Goal: Transaction & Acquisition: Purchase product/service

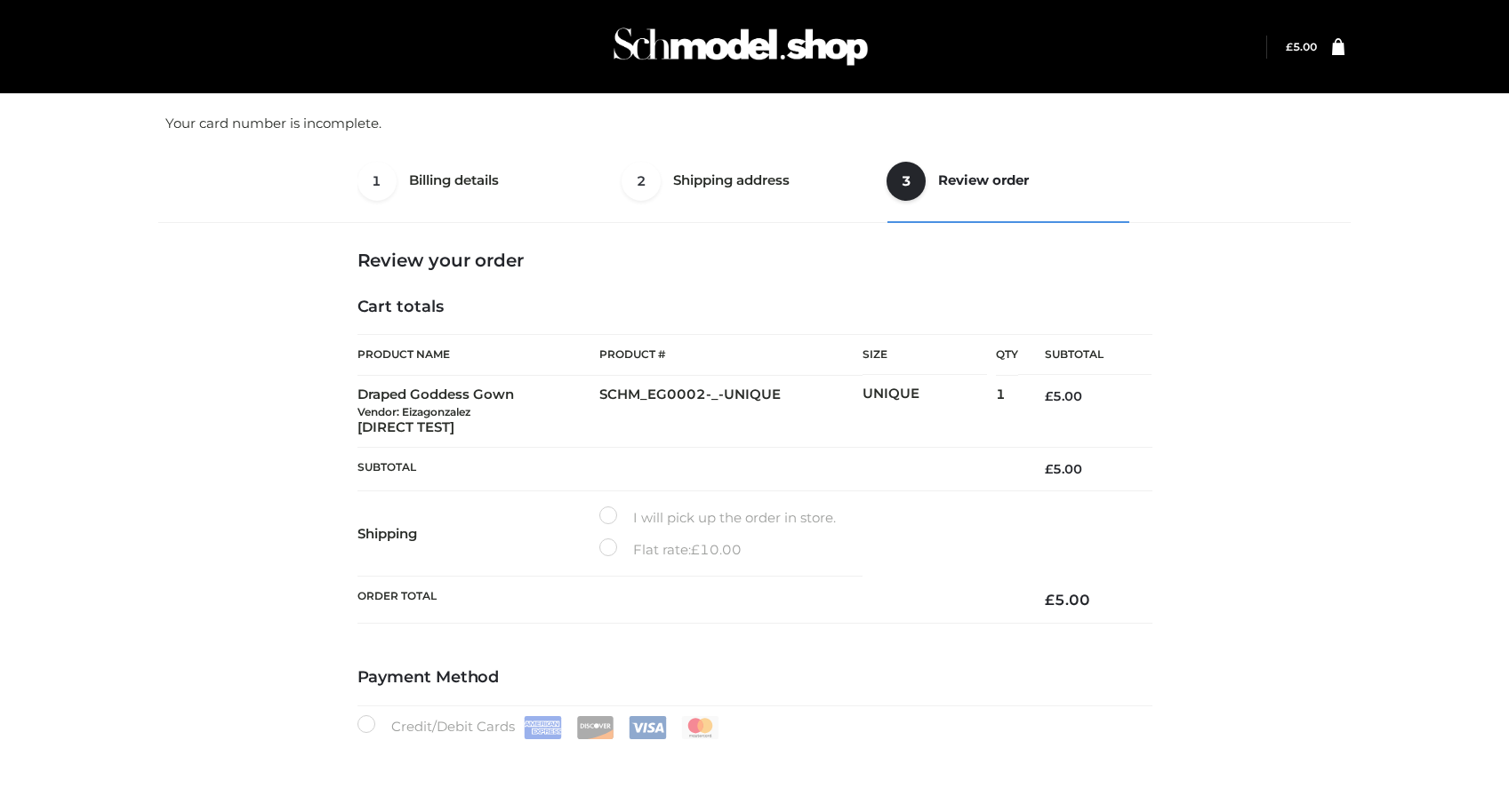
select select "**"
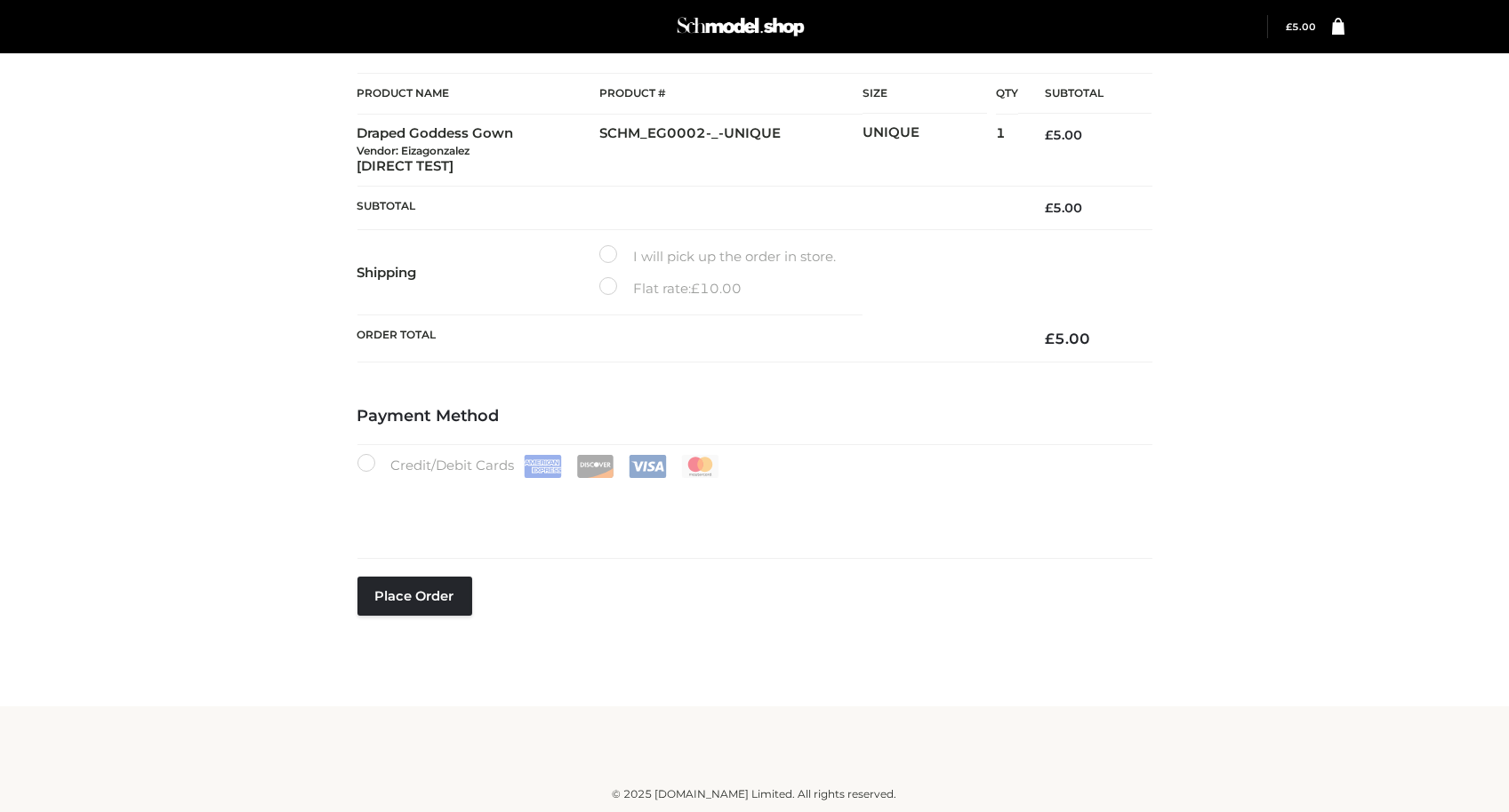
scroll to position [262, 0]
click at [444, 594] on button "Place order" at bounding box center [415, 597] width 115 height 40
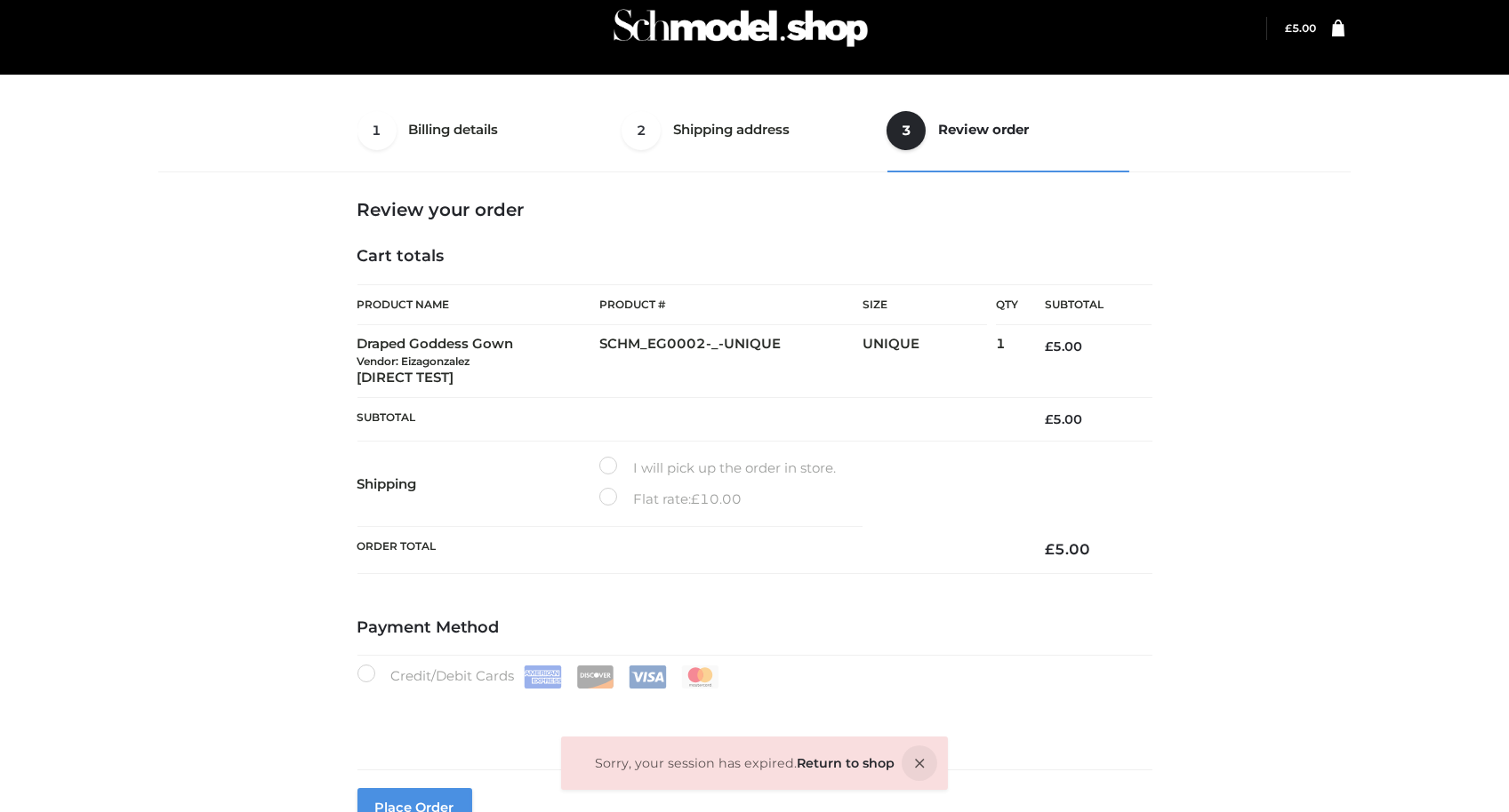
scroll to position [30, 0]
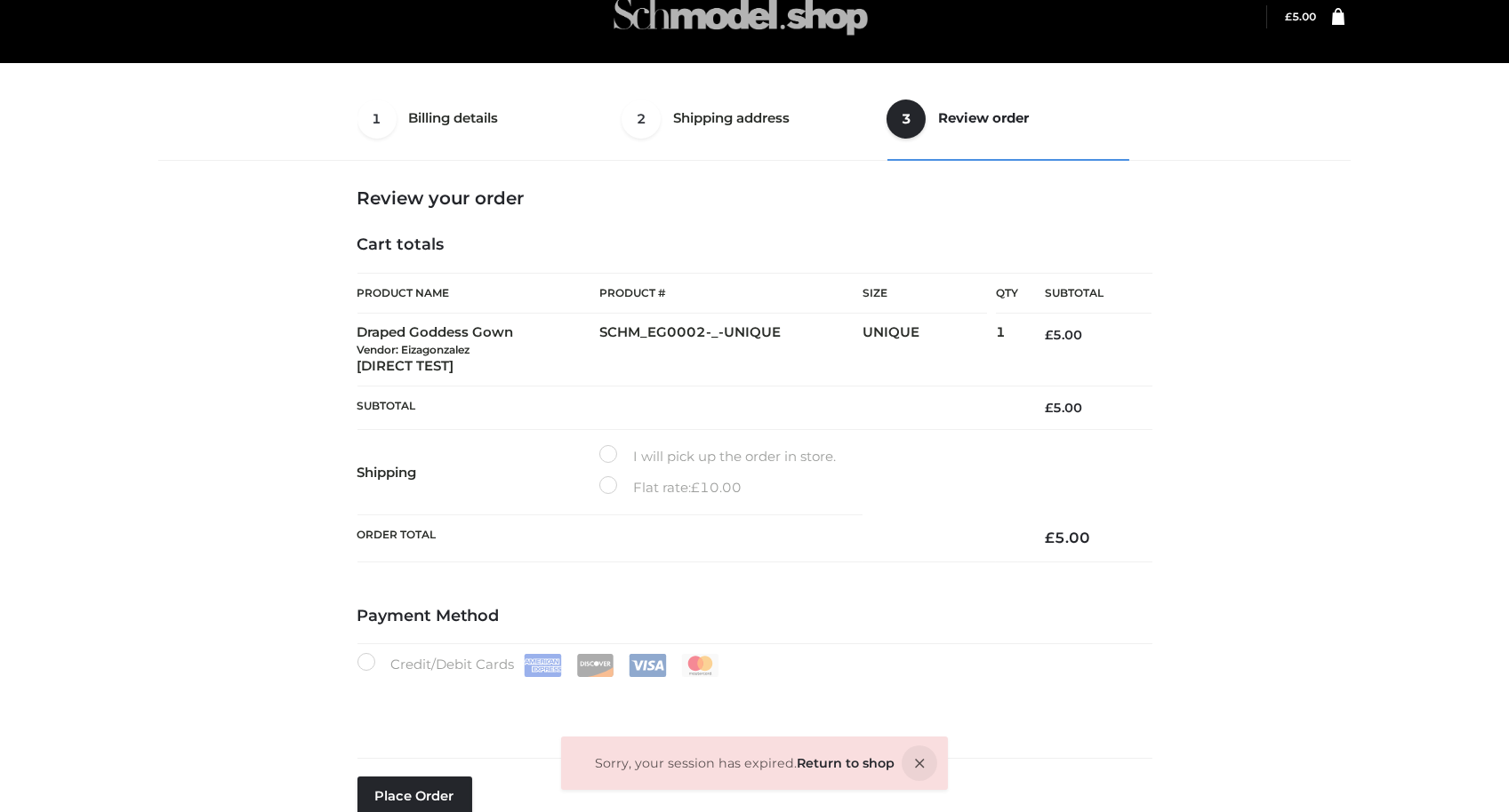
click at [754, 30] on img at bounding box center [740, 16] width 266 height 71
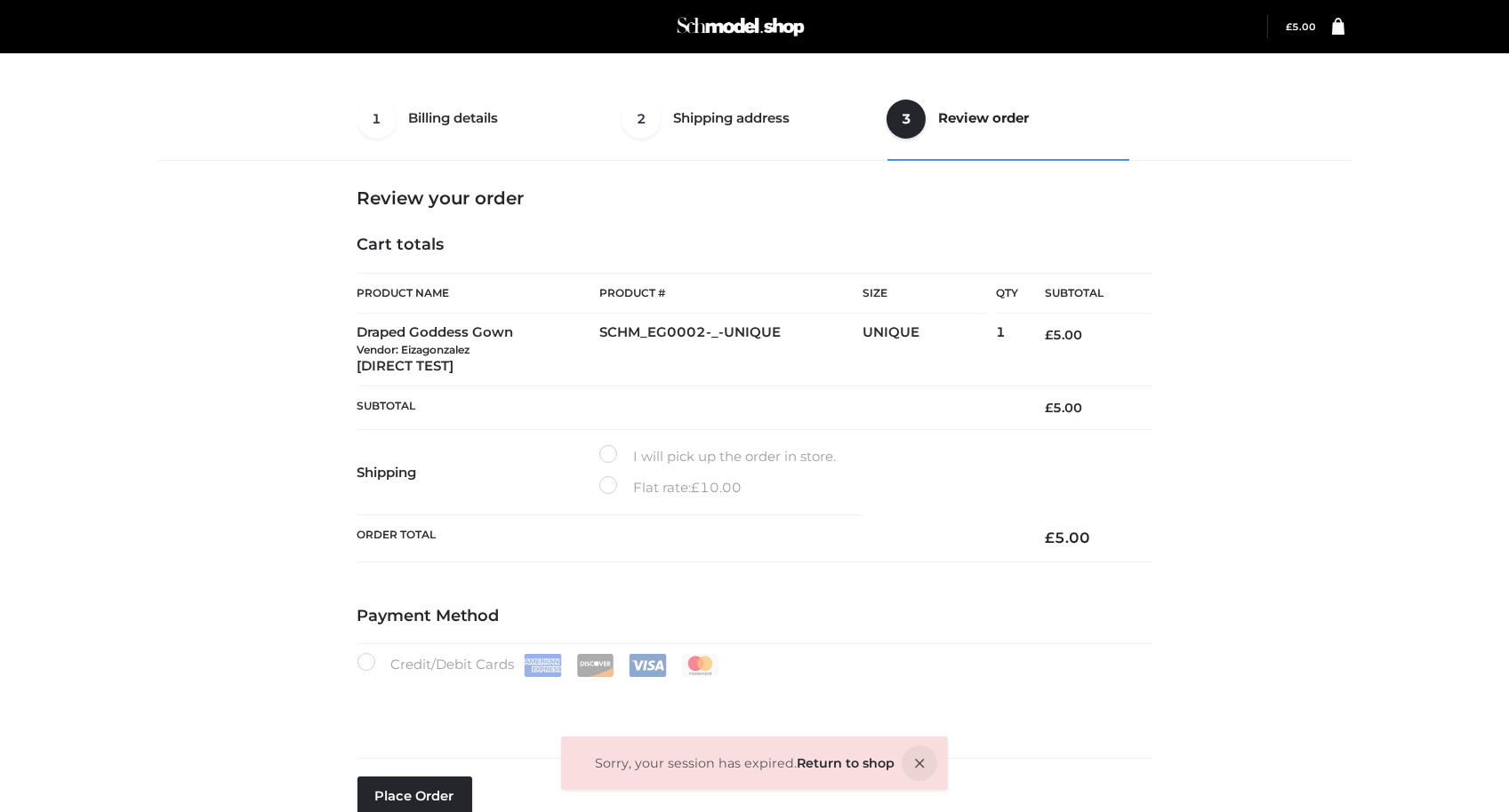
scroll to position [262, 0]
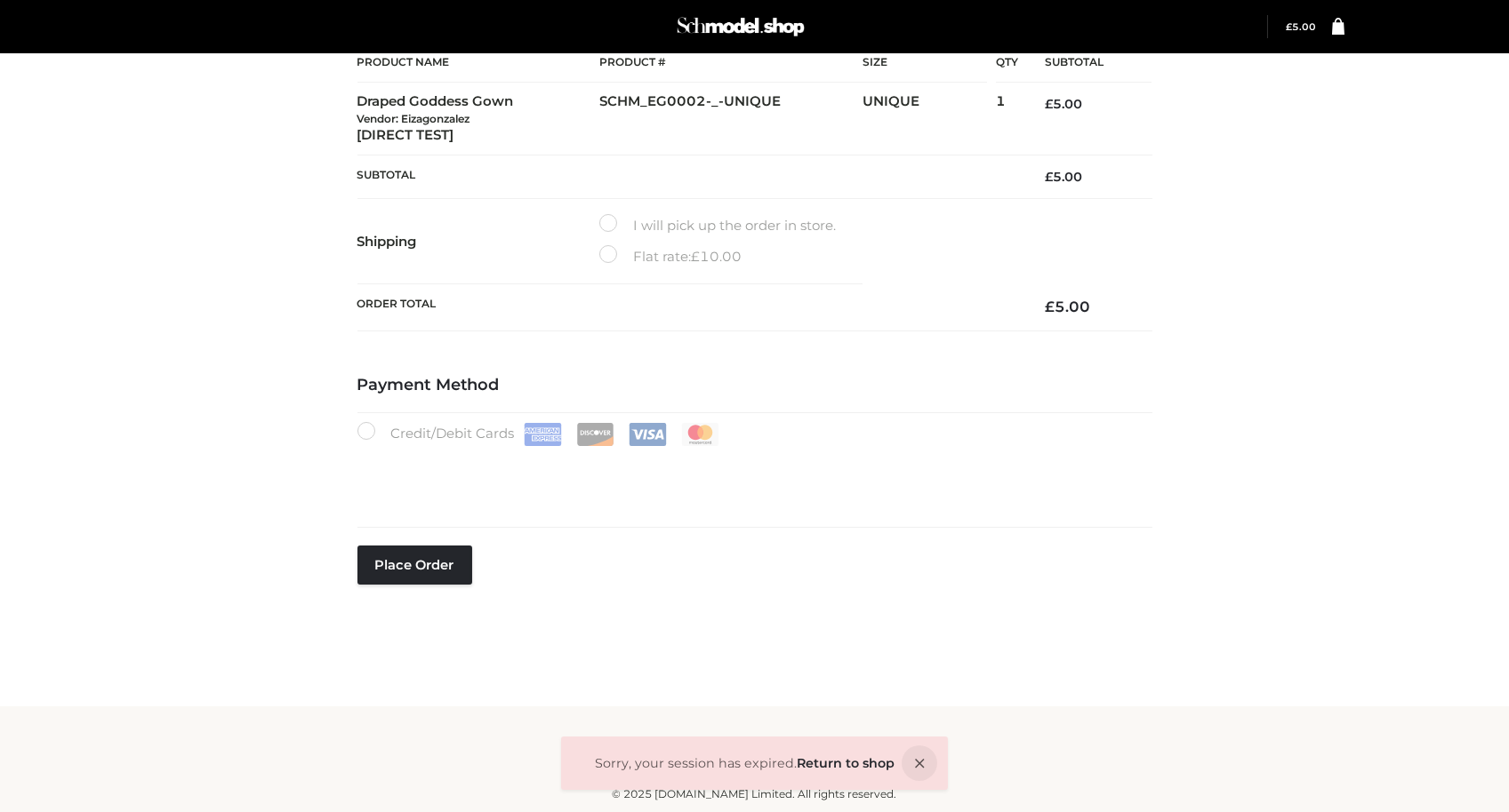
click at [1319, 15] on link at bounding box center [1330, 26] width 27 height 24
click at [829, 760] on link "Return to shop" at bounding box center [845, 763] width 98 height 16
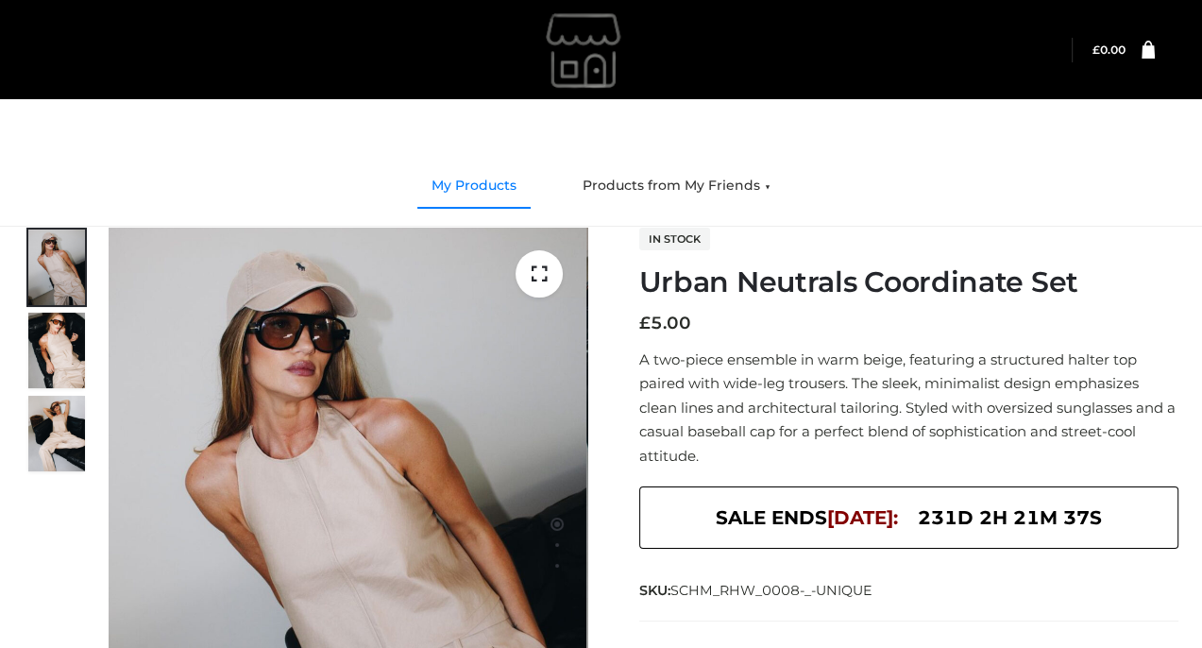
click at [486, 180] on link "My Products" at bounding box center [473, 186] width 113 height 42
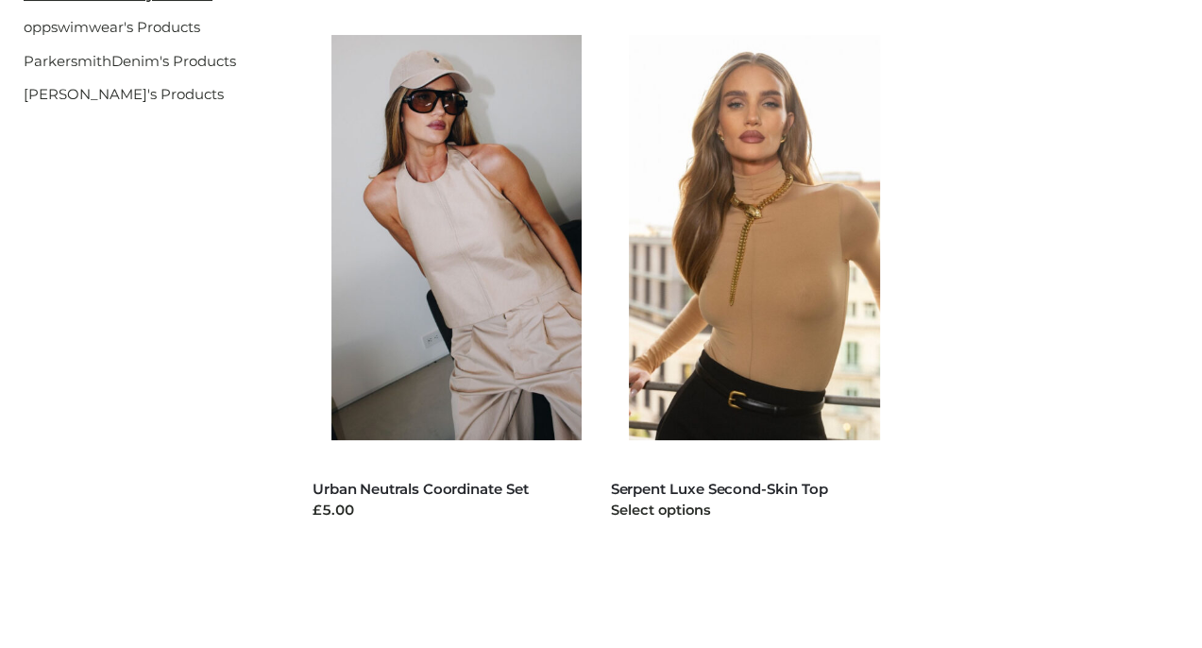
scroll to position [283, 0]
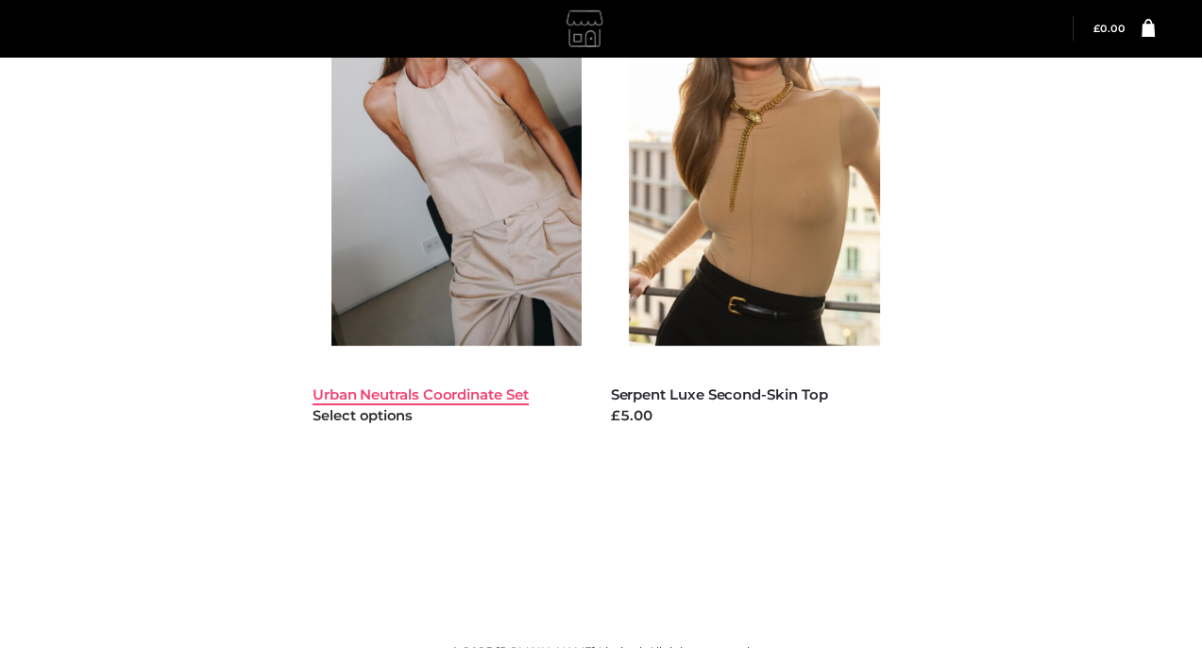
click at [465, 399] on link "Urban Neutrals Coordinate Set" at bounding box center [421, 394] width 216 height 18
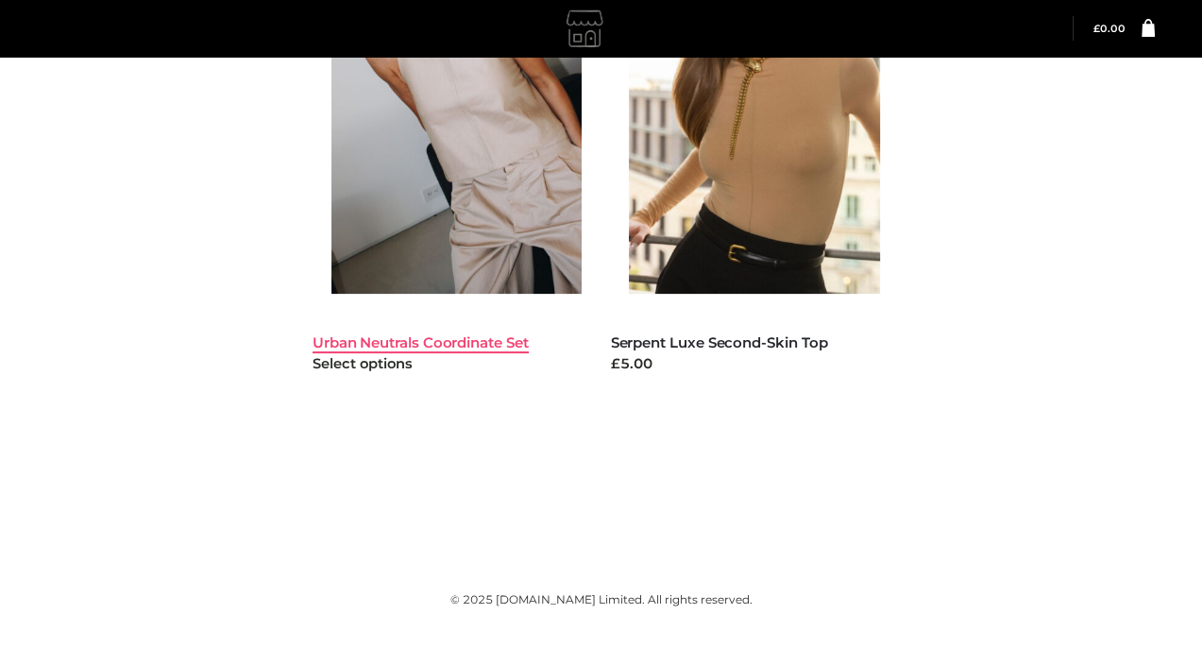
click at [450, 341] on link "Urban Neutrals Coordinate Set" at bounding box center [421, 342] width 216 height 18
click at [440, 336] on link "Urban Neutrals Coordinate Set" at bounding box center [421, 342] width 216 height 18
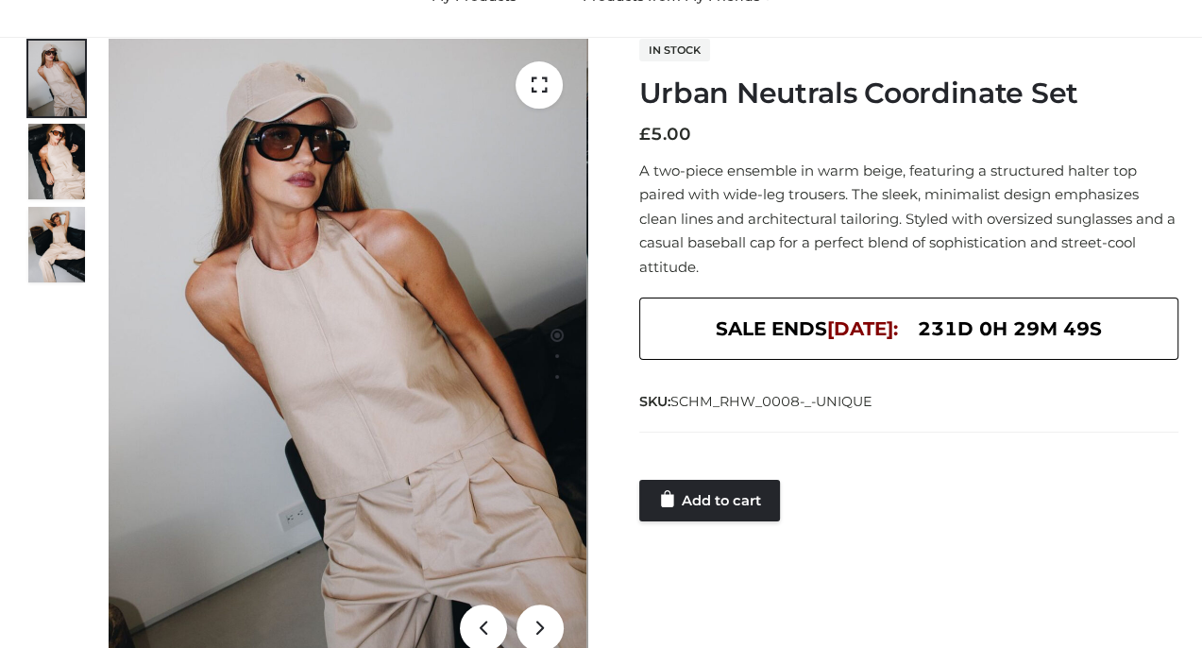
scroll to position [283, 0]
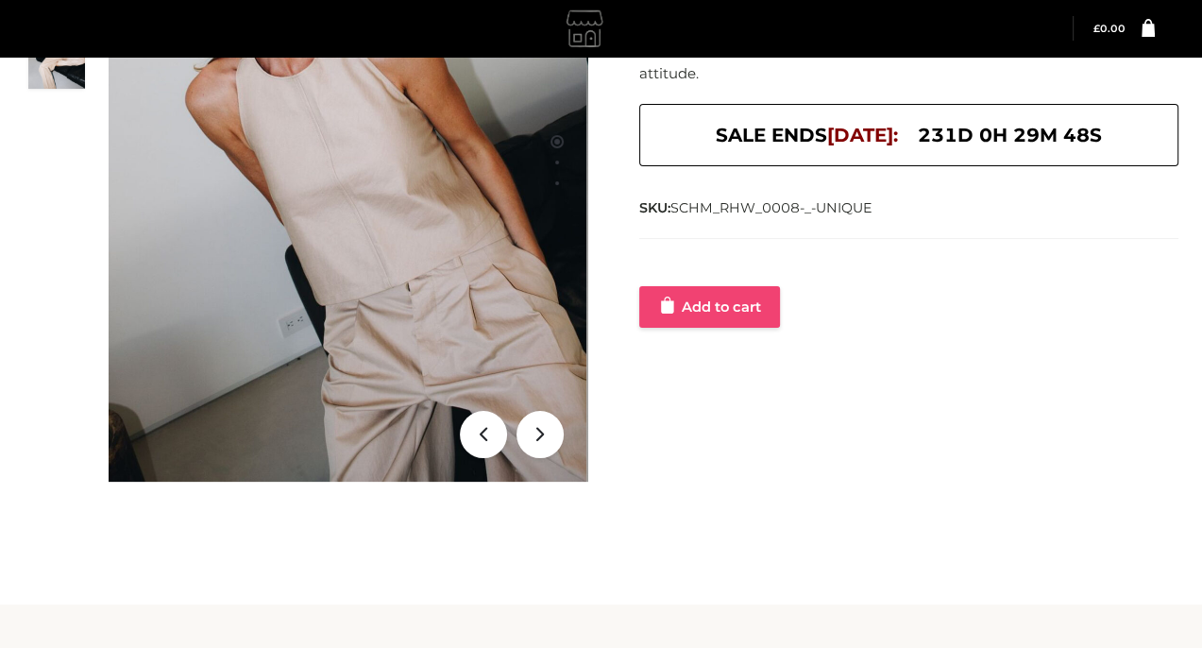
click at [745, 321] on link "Add to cart" at bounding box center [709, 307] width 141 height 42
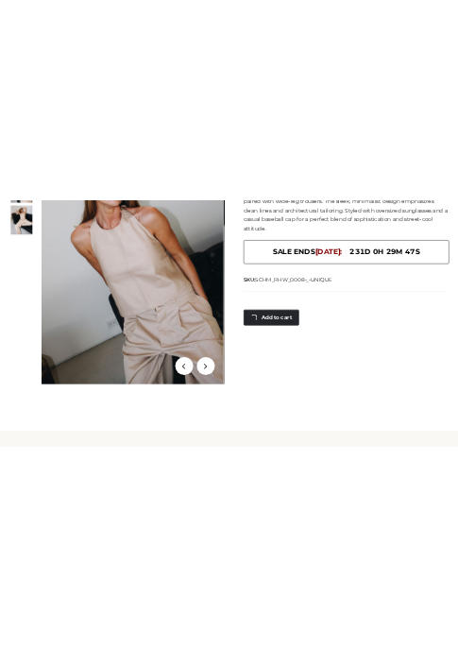
scroll to position [0, 0]
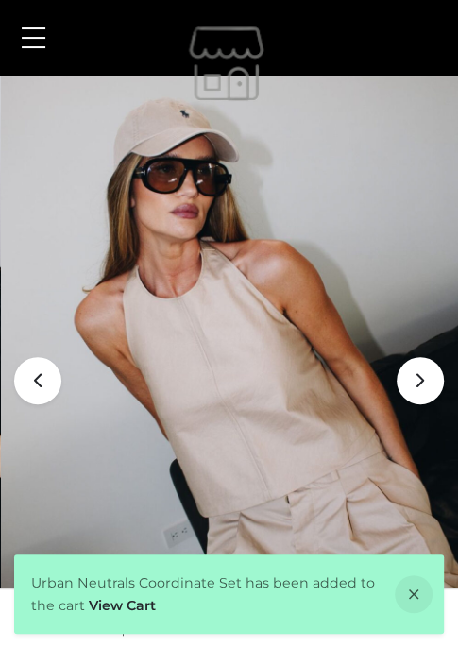
click at [43, 27] on span at bounding box center [34, 28] width 24 height 2
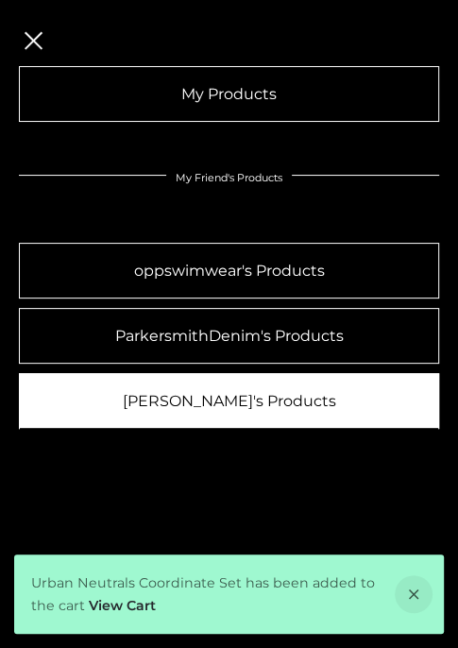
click at [113, 379] on link "gemmachan's Products" at bounding box center [229, 401] width 420 height 56
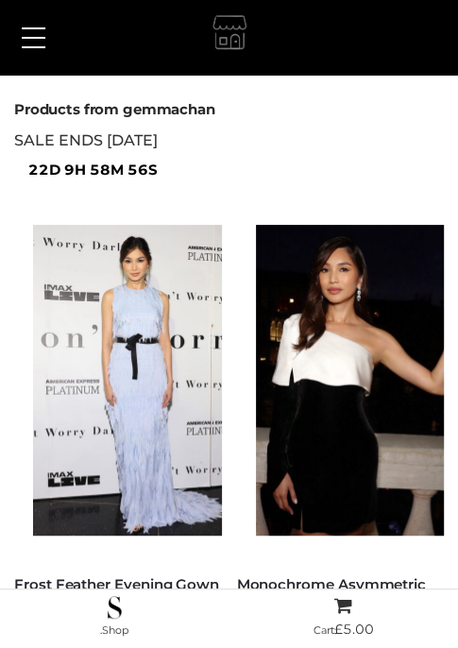
click at [282, 331] on img at bounding box center [360, 380] width 208 height 311
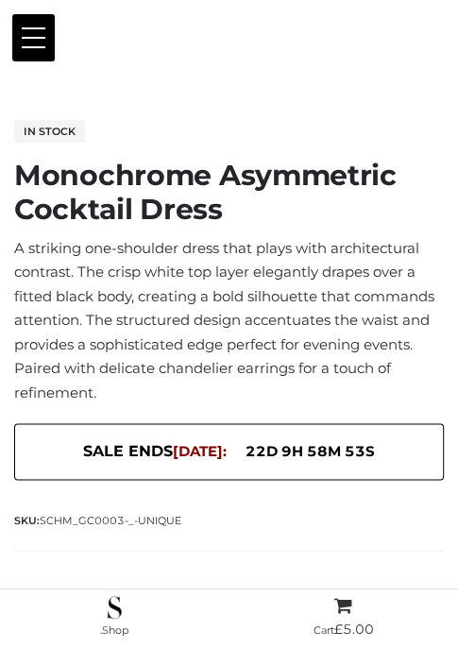
scroll to position [633, 0]
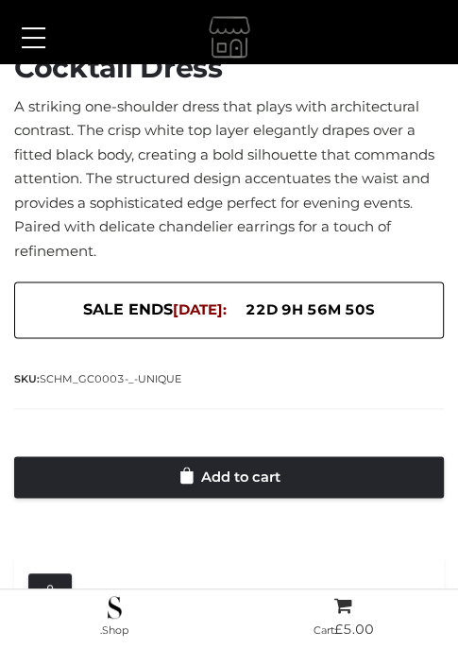
drag, startPoint x: 175, startPoint y: 297, endPoint x: 164, endPoint y: 297, distance: 10.4
click at [170, 297] on div "SALE ENDS [DATE]: 22d 9h 56m 50s" at bounding box center [229, 309] width 430 height 56
click at [366, 370] on div "SKU: SCHM_GC0003-_-UNIQUE" at bounding box center [229, 377] width 430 height 23
click at [257, 445] on div at bounding box center [229, 437] width 430 height 38
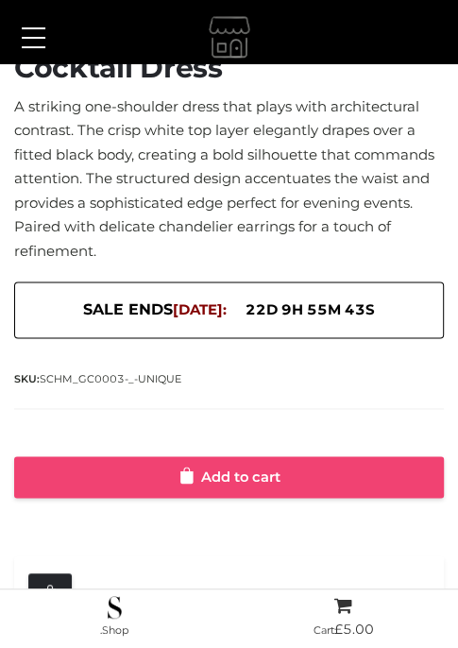
click at [257, 480] on link "Add to cart" at bounding box center [229, 477] width 430 height 42
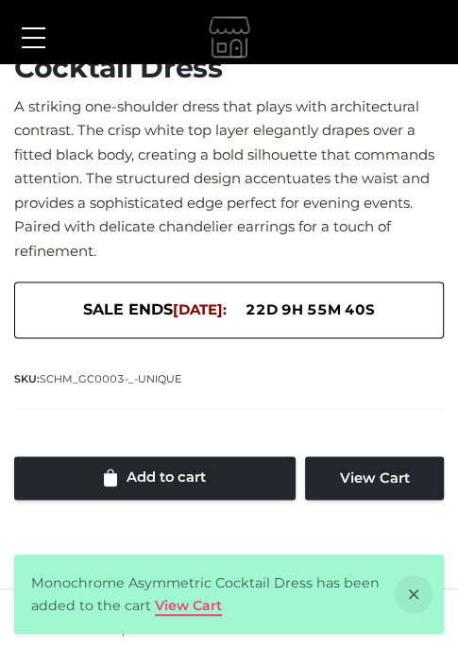
click at [185, 602] on link "View Cart" at bounding box center [188, 605] width 67 height 17
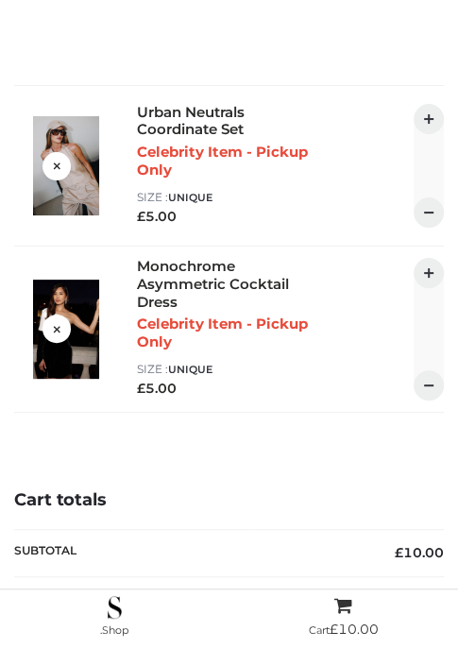
scroll to position [349, 0]
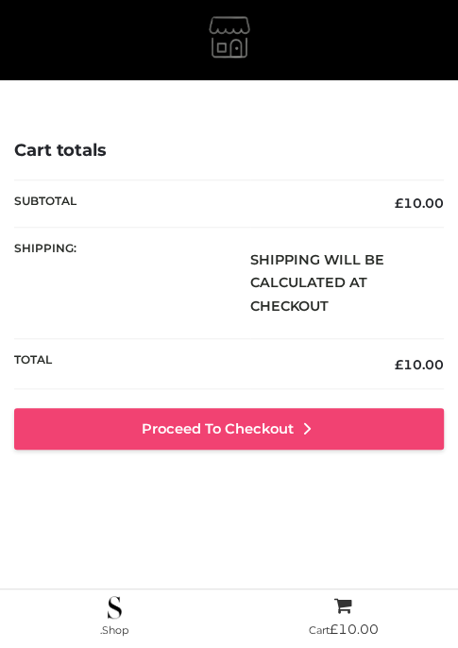
click at [215, 425] on link "Proceed to Checkout" at bounding box center [229, 429] width 430 height 42
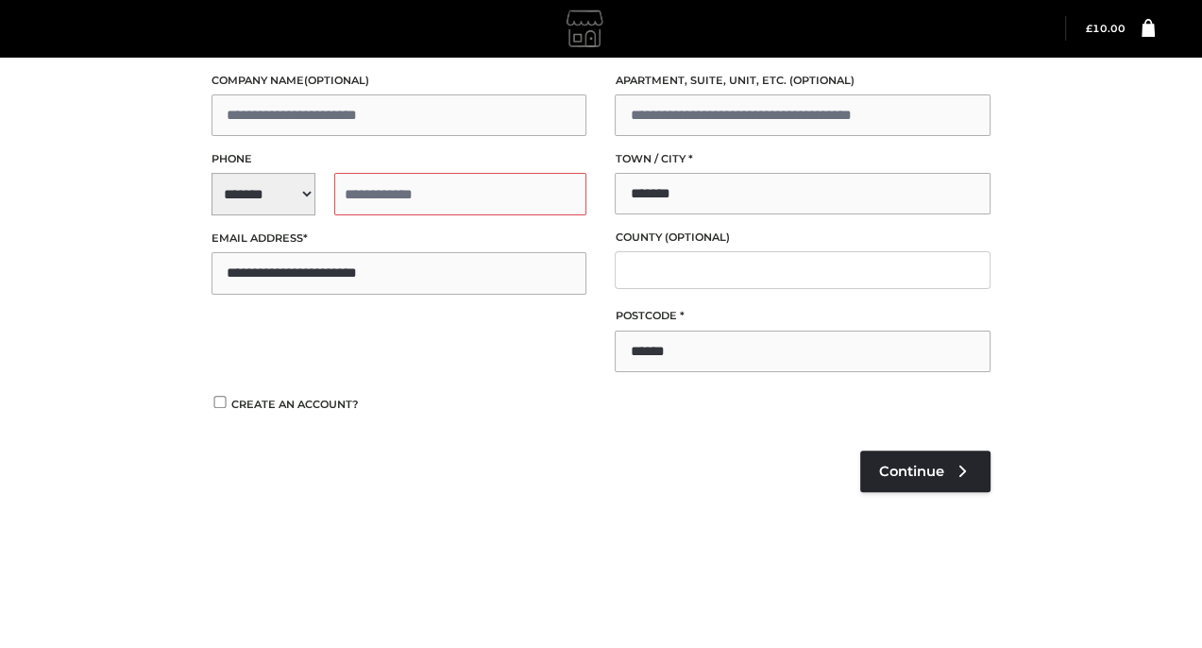
scroll to position [378, 0]
click at [257, 198] on span "**********" at bounding box center [400, 194] width 376 height 42
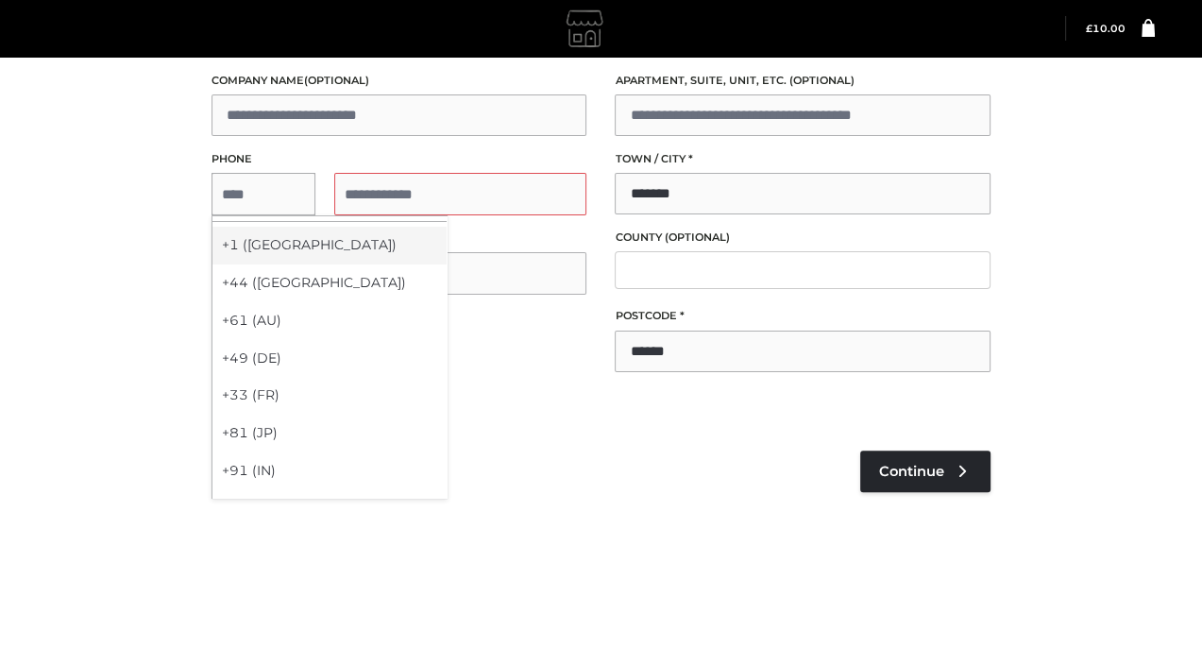
click at [270, 257] on div "+1 ([GEOGRAPHIC_DATA])" at bounding box center [329, 246] width 234 height 38
select select "**"
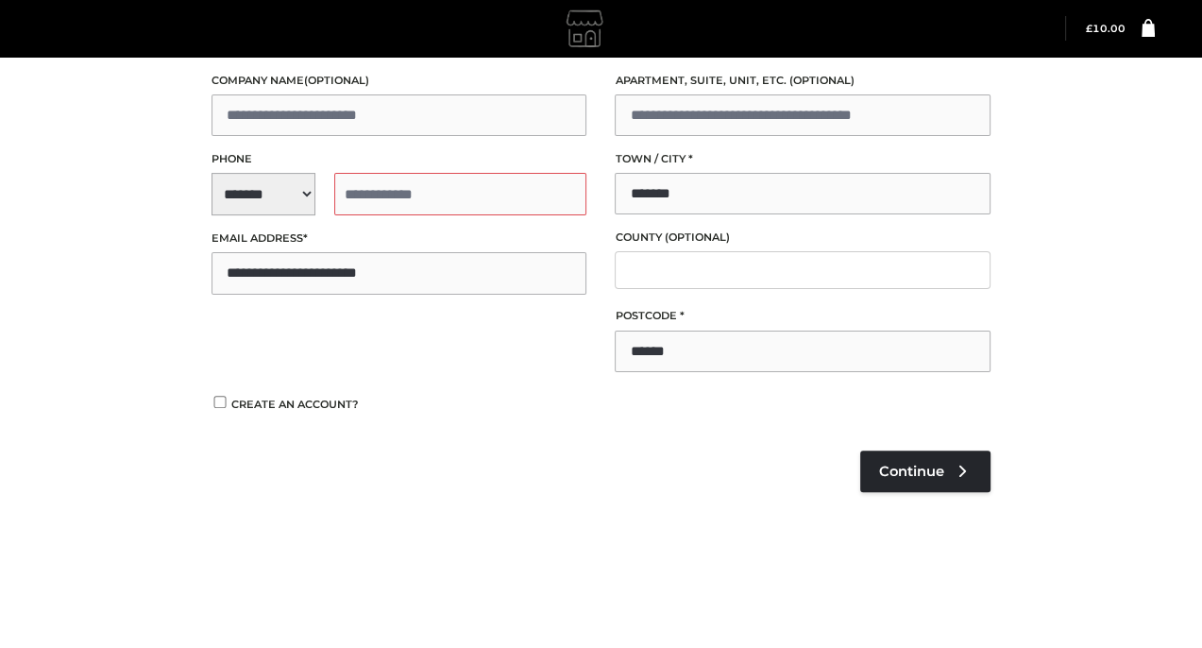
click at [408, 218] on div "**********" at bounding box center [399, 107] width 404 height 404
click at [408, 195] on input "tel" at bounding box center [460, 194] width 253 height 42
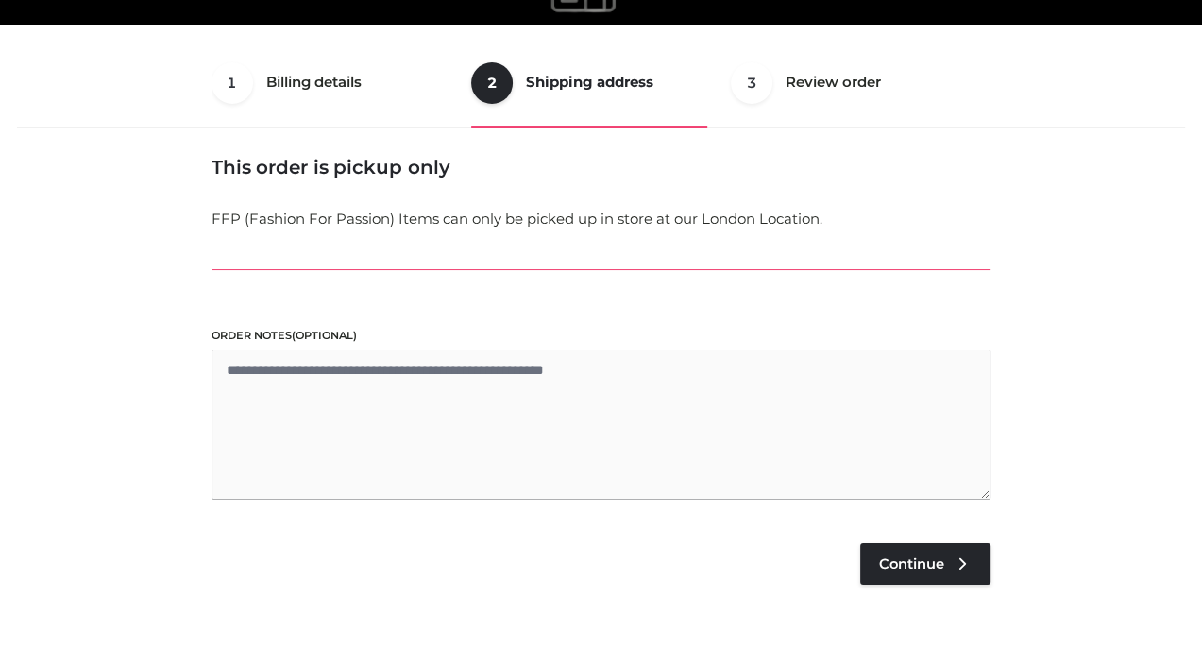
scroll to position [48, 0]
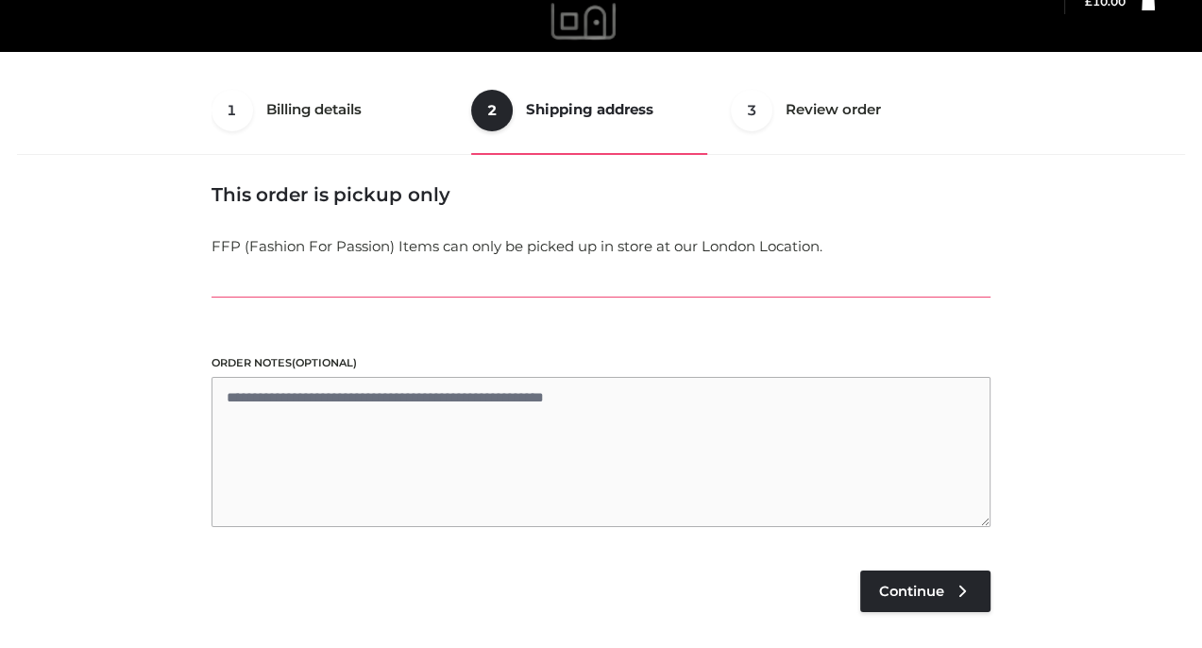
type input "**********"
click at [290, 102] on ul "1 Billing details Billing 2 Shipping address Shipping 3 Review order Order" at bounding box center [601, 110] width 779 height 89
drag, startPoint x: 824, startPoint y: 130, endPoint x: 827, endPoint y: 114, distance: 16.5
click at [827, 114] on ul "1 Billing details Billing 2 Shipping address Shipping 3 Review order Order" at bounding box center [601, 110] width 779 height 89
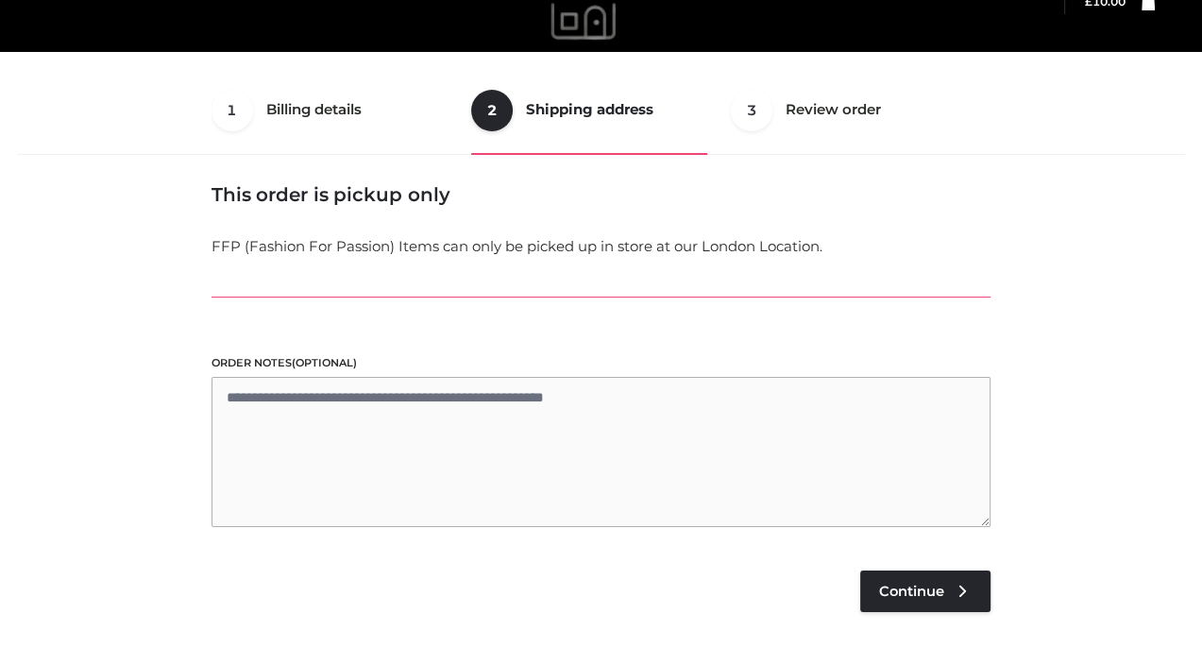
click at [835, 109] on ul "1 Billing details Billing 2 Shipping address Shipping 3 Review order Order" at bounding box center [601, 110] width 779 height 89
click at [933, 594] on span "Continue" at bounding box center [911, 591] width 65 height 17
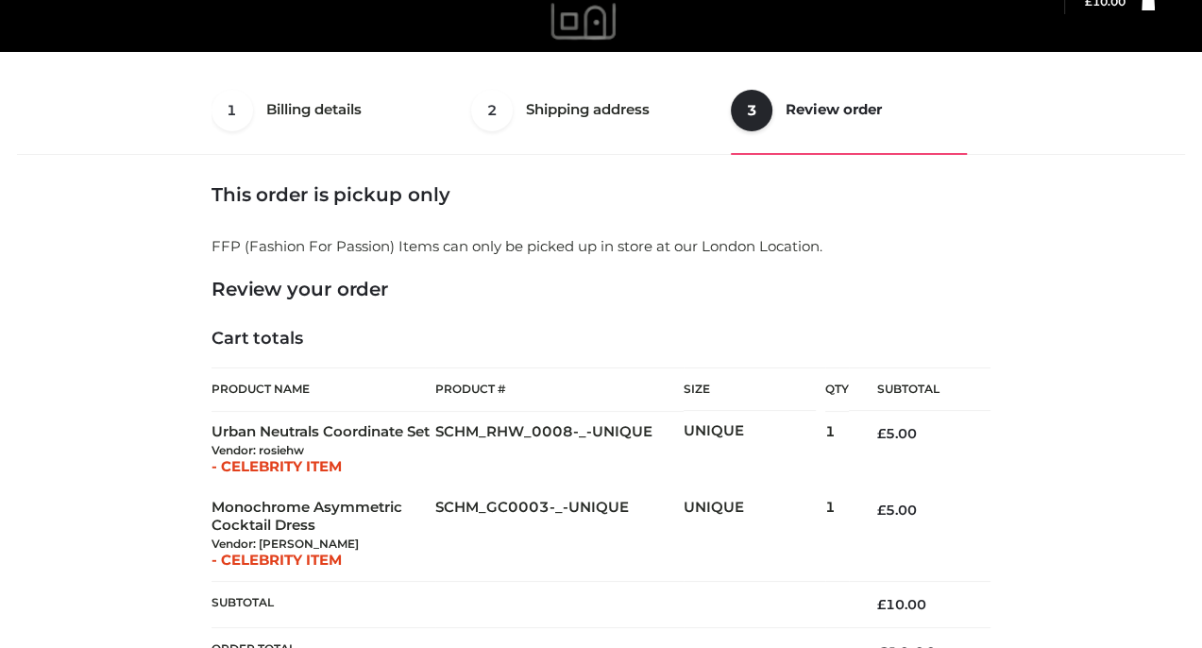
scroll to position [555, 0]
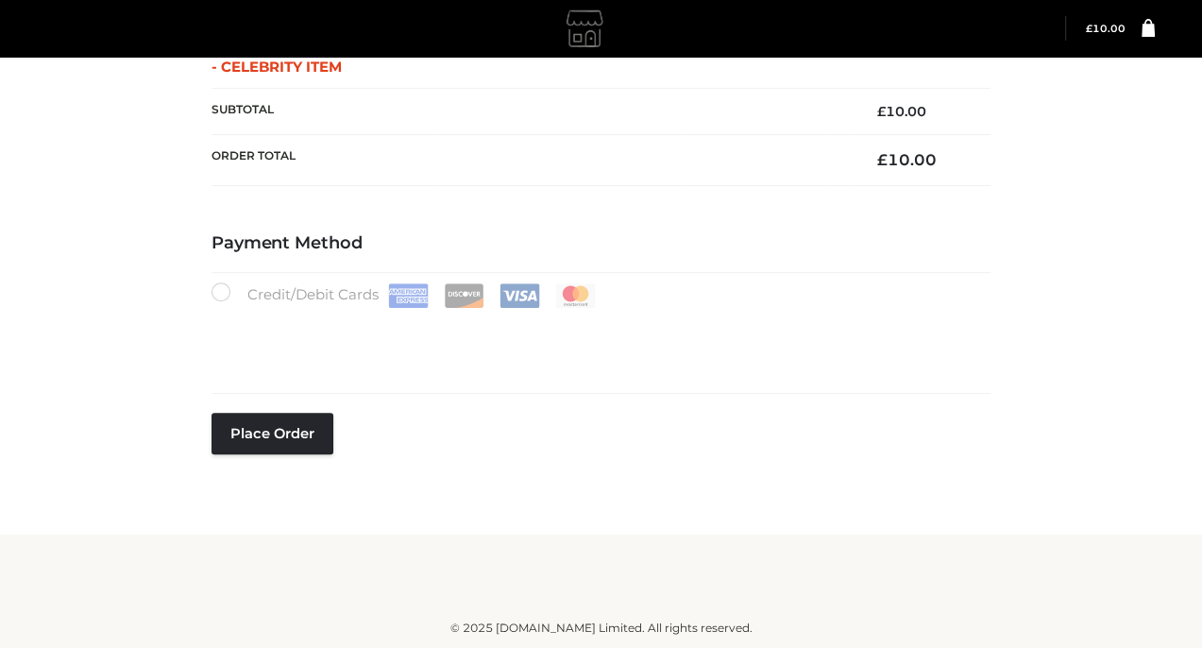
click at [687, 454] on div "Payment Method Credit/Debit Cards Place order" at bounding box center [601, 379] width 779 height 293
drag, startPoint x: 687, startPoint y: 454, endPoint x: 640, endPoint y: 545, distance: 101.8
click at [676, 479] on div "Payment Method Credit/Debit Cards Place order" at bounding box center [601, 379] width 779 height 293
click at [712, 617] on footer "© 2025 Schmodel.Shop Limited. All rights reserved." at bounding box center [601, 591] width 1202 height 112
click at [772, 534] on div "Skip to content Login" at bounding box center [601, 53] width 1202 height 1189
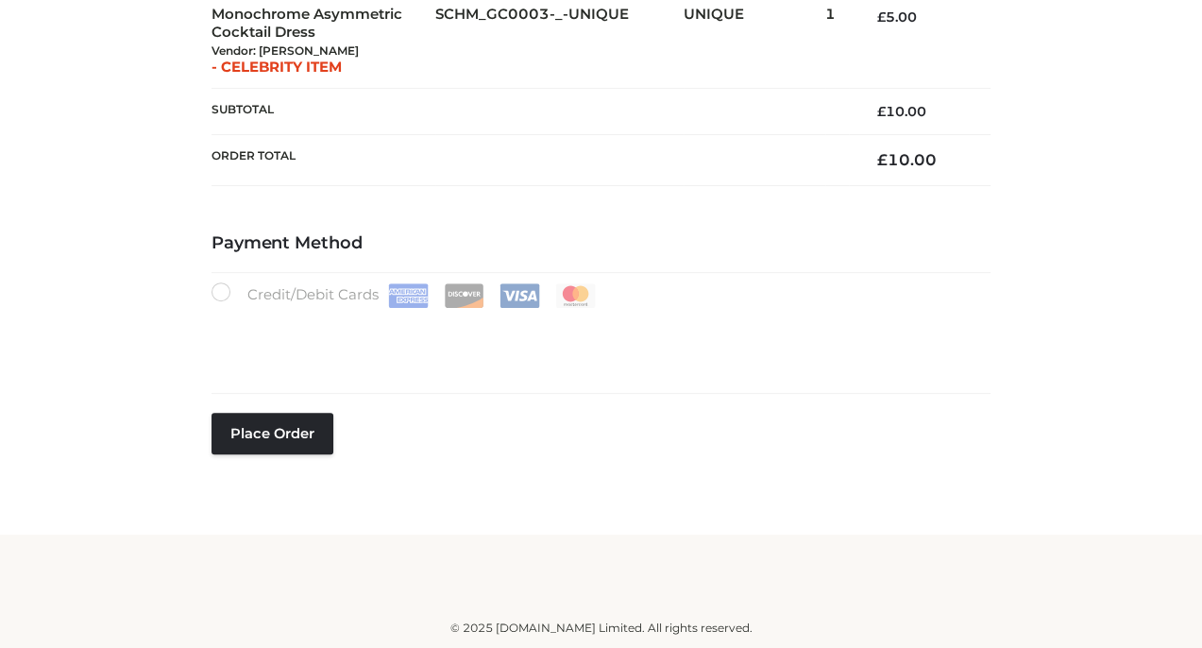
scroll to position [0, 0]
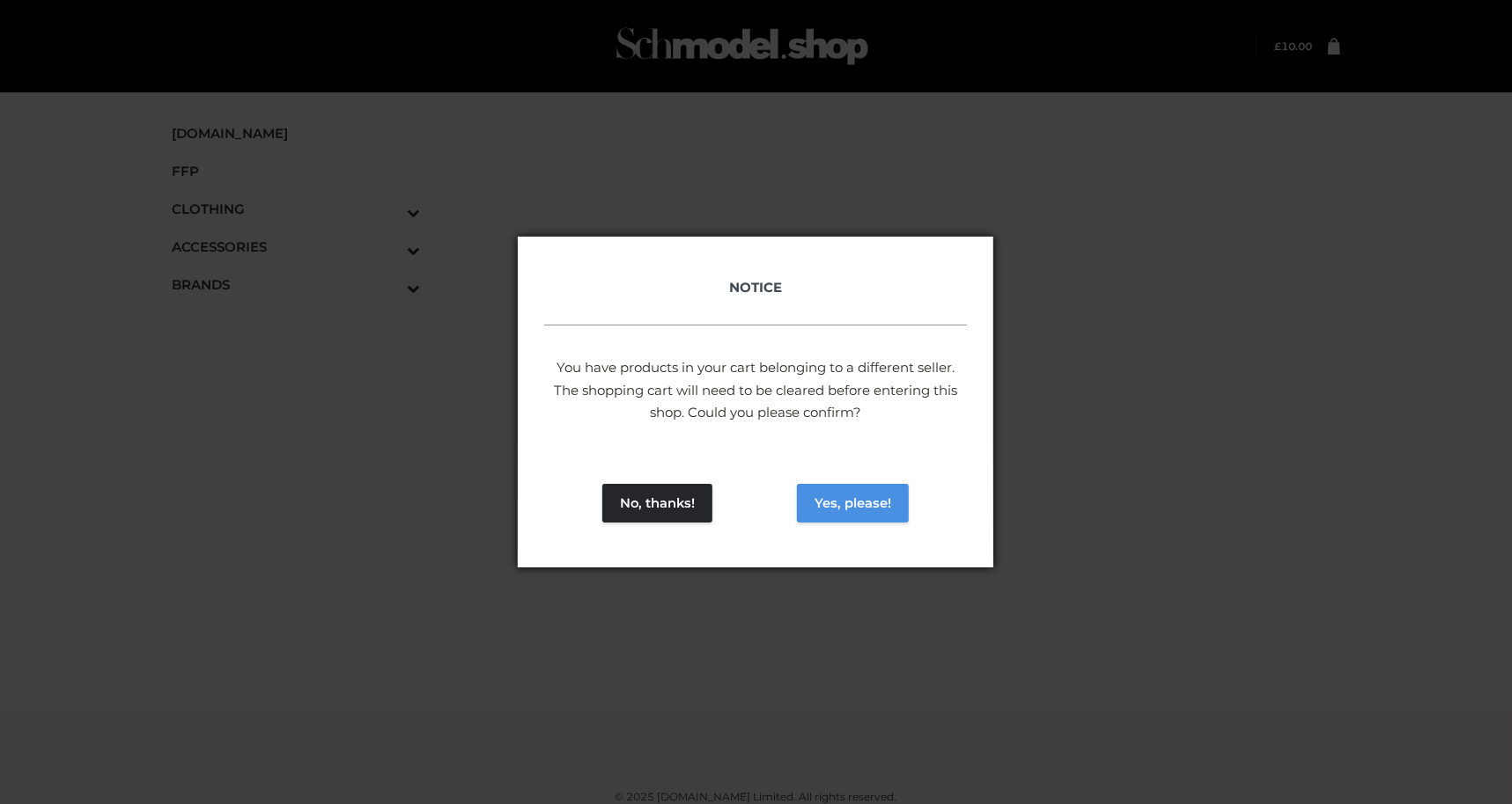
click at [858, 511] on button "Yes, please!" at bounding box center [853, 503] width 112 height 39
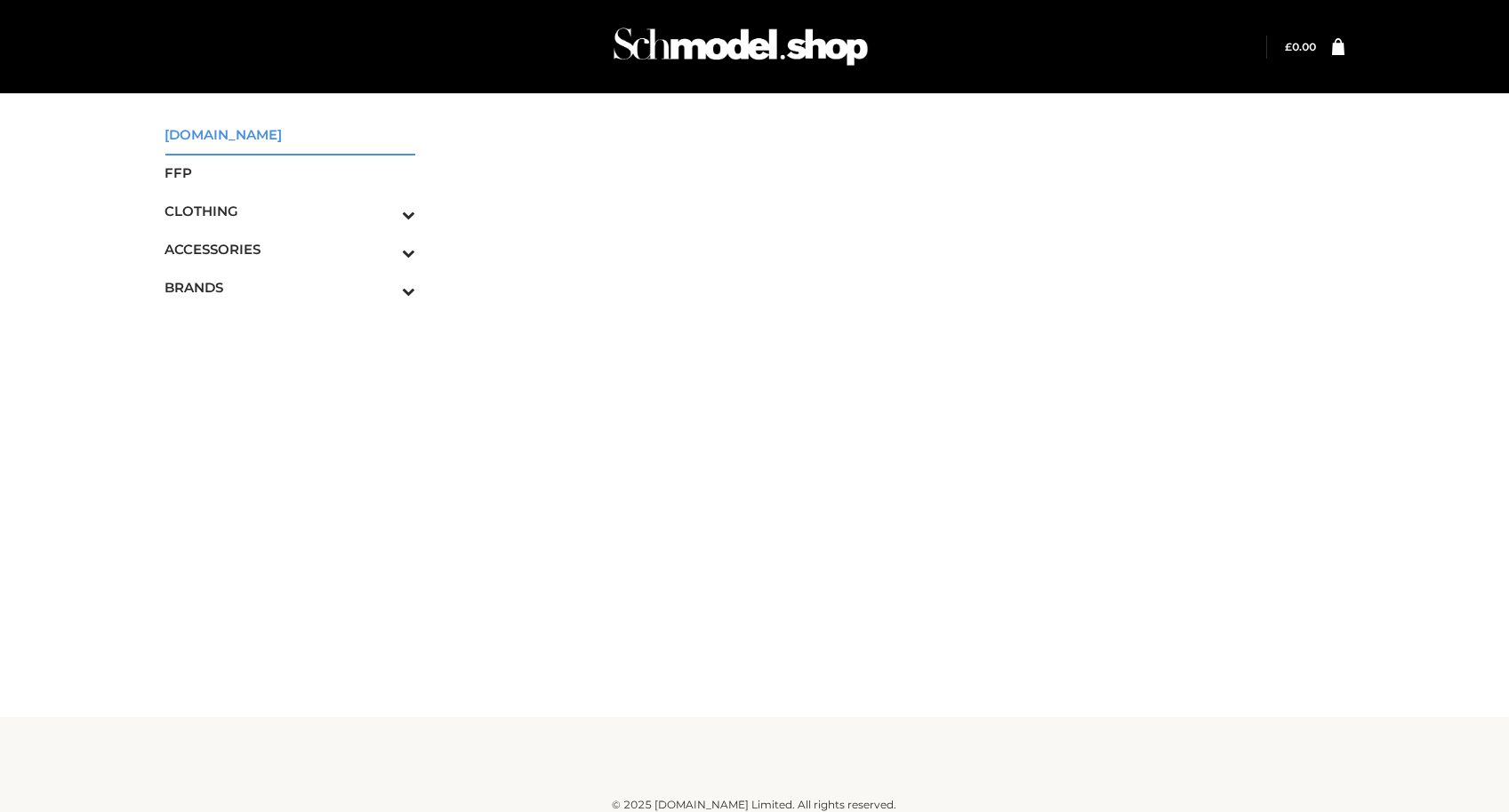
click at [262, 133] on span "SCHMODEL.UK" at bounding box center [291, 135] width 250 height 21
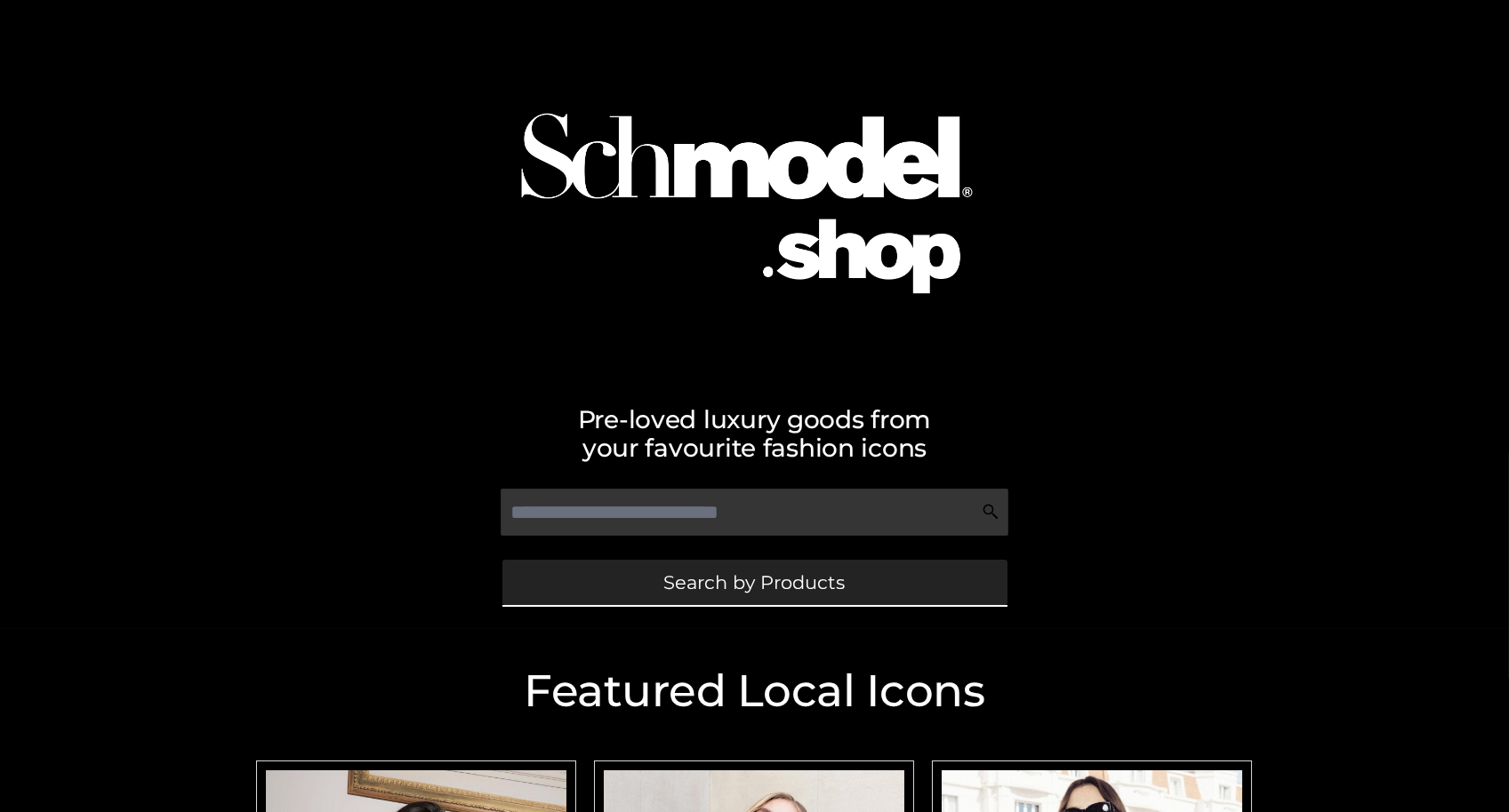
click at [738, 575] on span "Search by Products" at bounding box center [754, 582] width 182 height 19
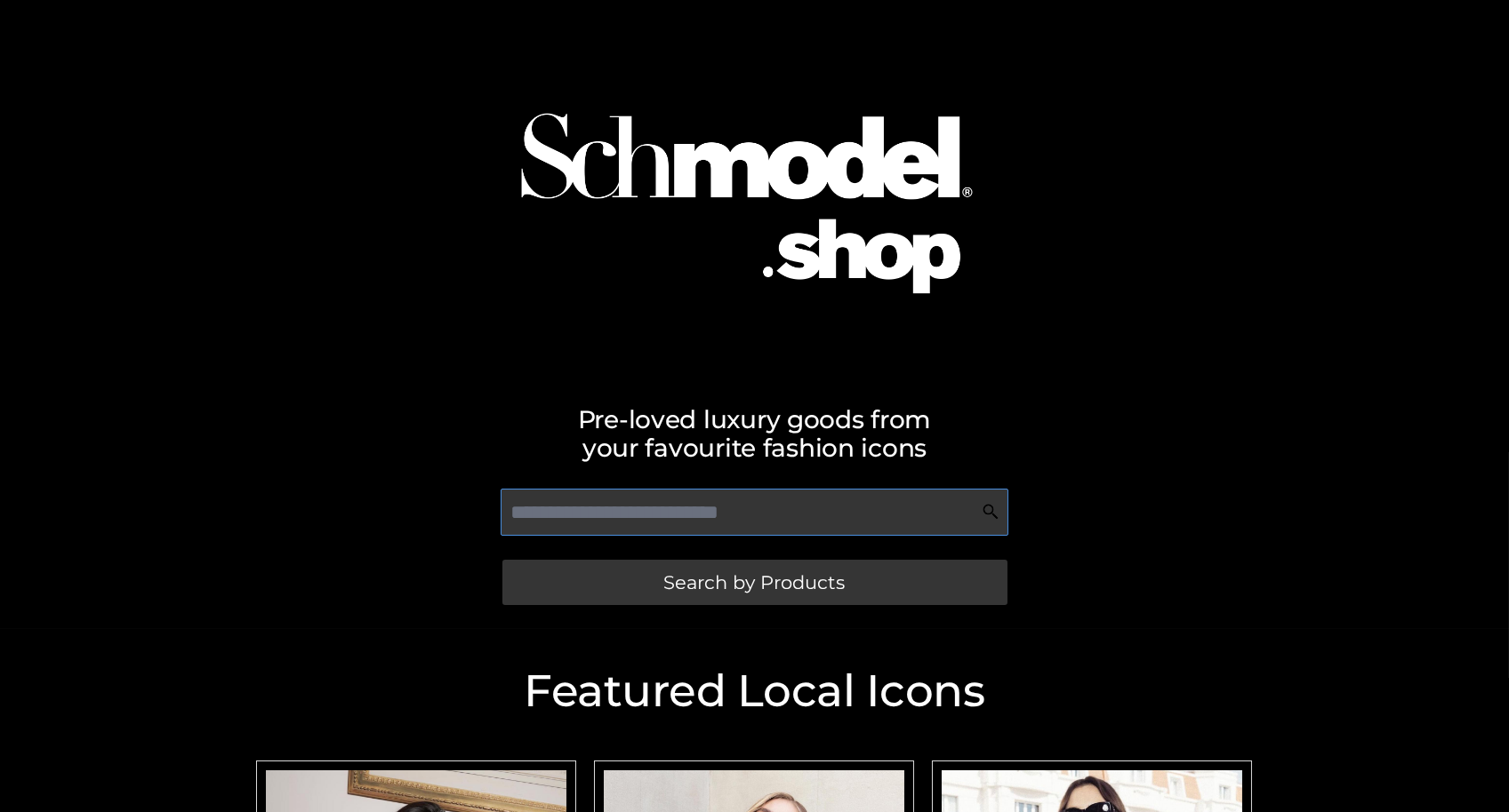
click at [743, 511] on input "text" at bounding box center [754, 512] width 507 height 47
